Goal: Information Seeking & Learning: Understand process/instructions

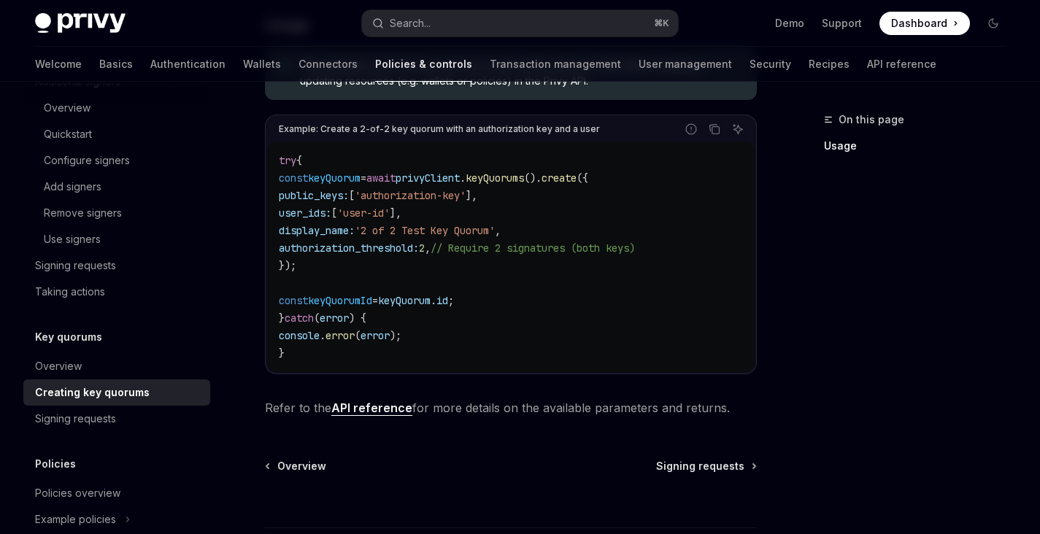
scroll to position [627, 0]
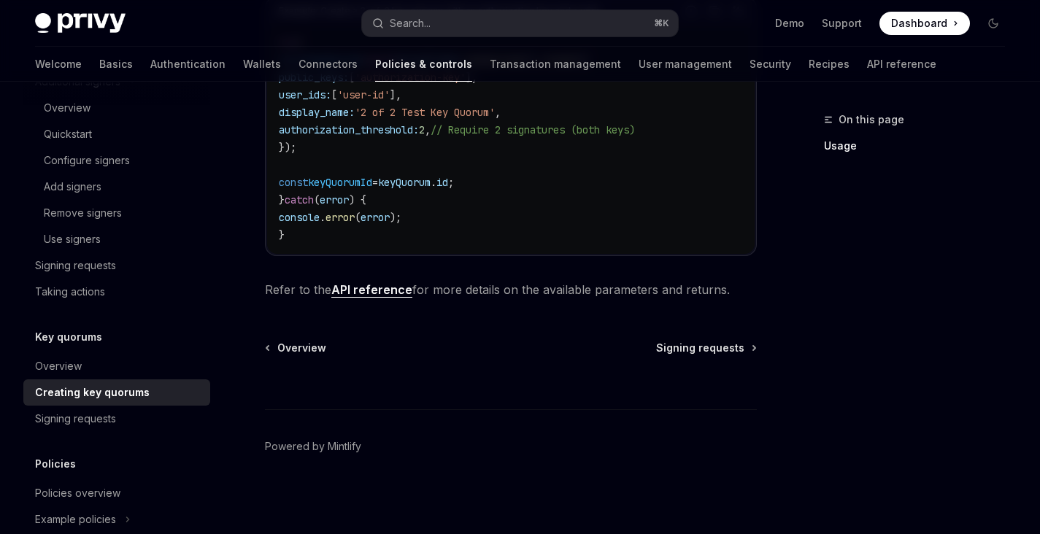
click at [379, 283] on link "API reference" at bounding box center [371, 289] width 81 height 15
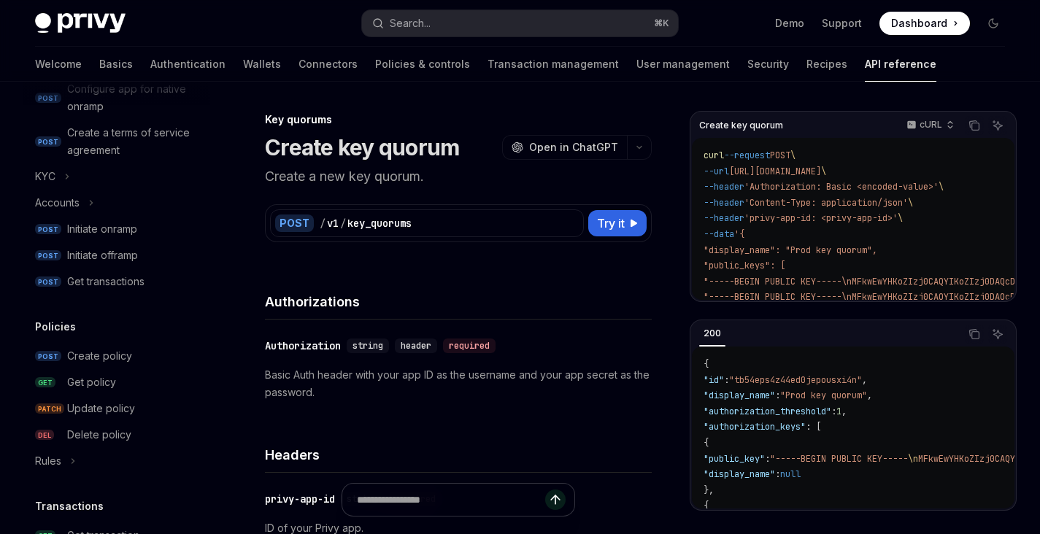
scroll to position [814, 0]
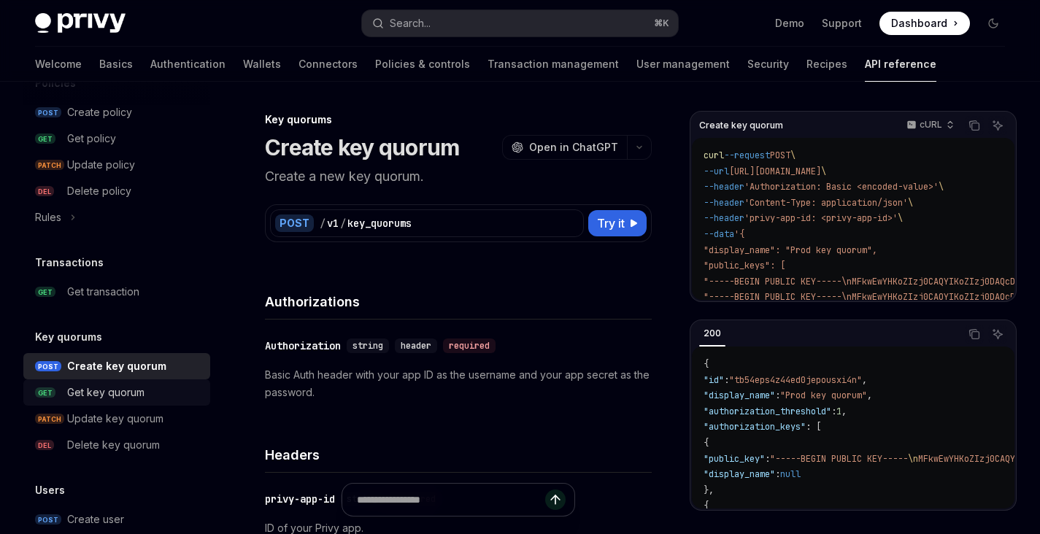
click at [157, 395] on div "Get key quorum" at bounding box center [134, 393] width 134 height 18
type textarea "*"
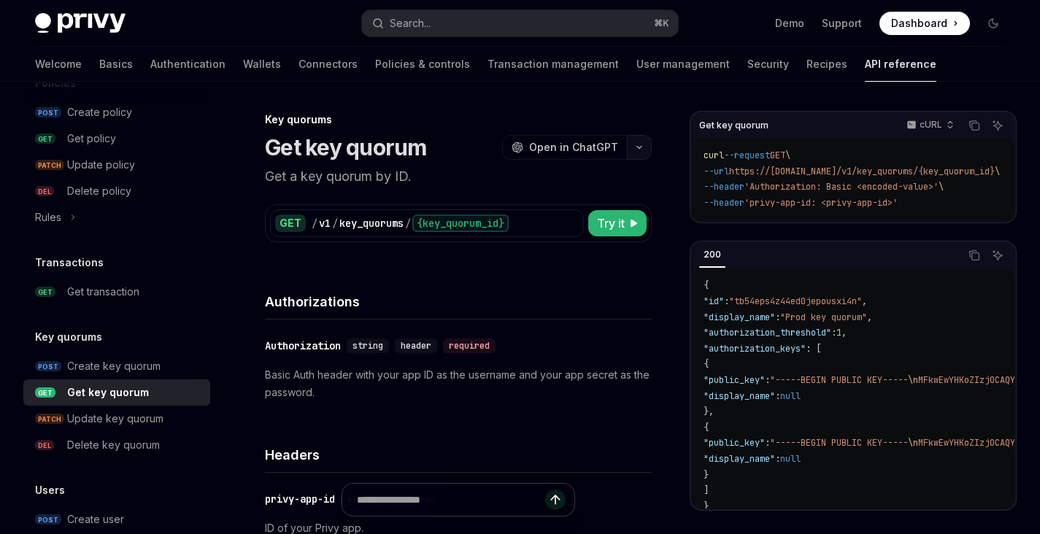
click at [641, 147] on icon "button" at bounding box center [639, 147] width 18 height 6
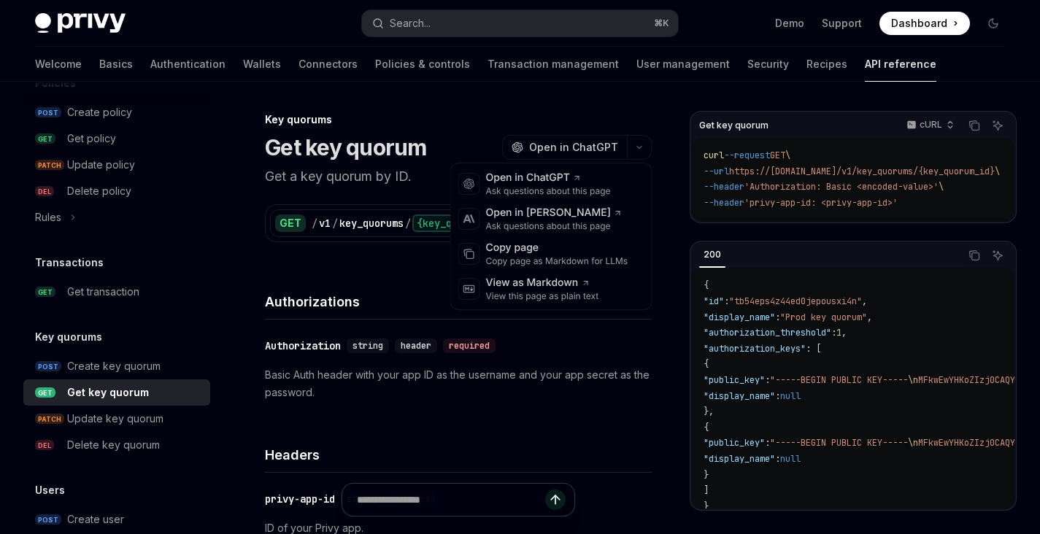
click at [549, 386] on p "Basic Auth header with your app ID as the username and your app secret as the p…" at bounding box center [458, 383] width 387 height 35
click at [635, 146] on button "button" at bounding box center [639, 147] width 25 height 25
click at [554, 255] on div "Copy page as Markdown for LLMs" at bounding box center [557, 261] width 142 height 12
